Goal: Task Accomplishment & Management: Complete application form

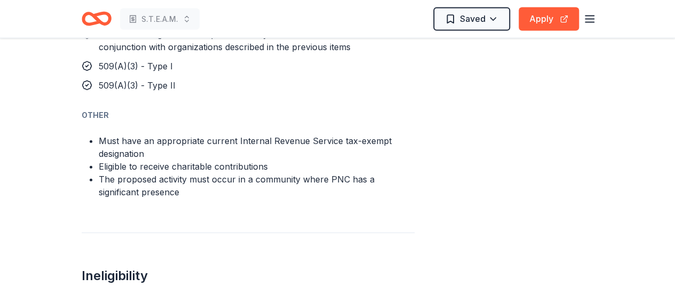
scroll to position [1191, 0]
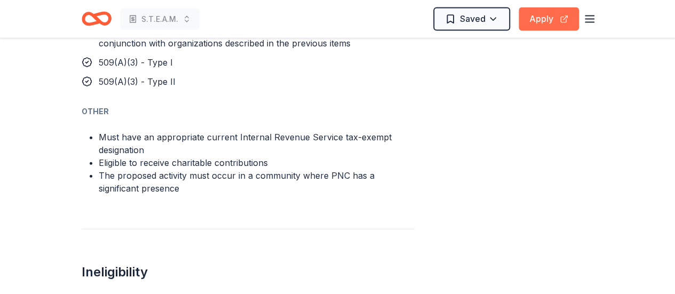
click at [554, 16] on button "Apply" at bounding box center [548, 18] width 60 height 23
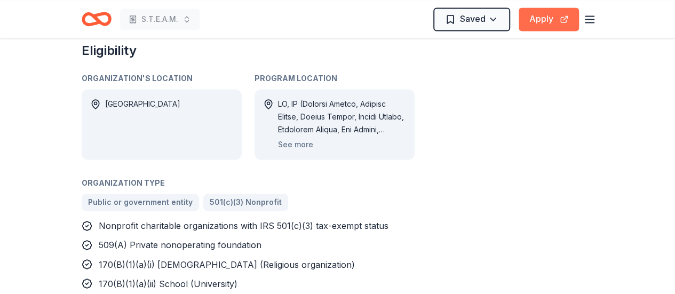
scroll to position [758, 0]
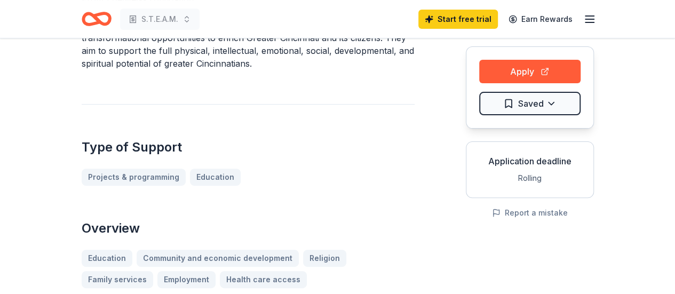
scroll to position [99, 0]
click at [544, 68] on button "Apply" at bounding box center [529, 70] width 101 height 23
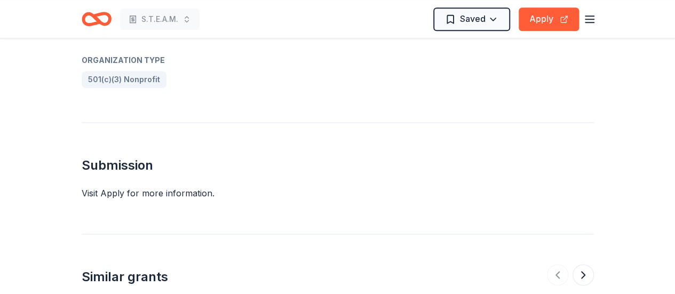
scroll to position [586, 0]
